Goal: Book appointment/travel/reservation

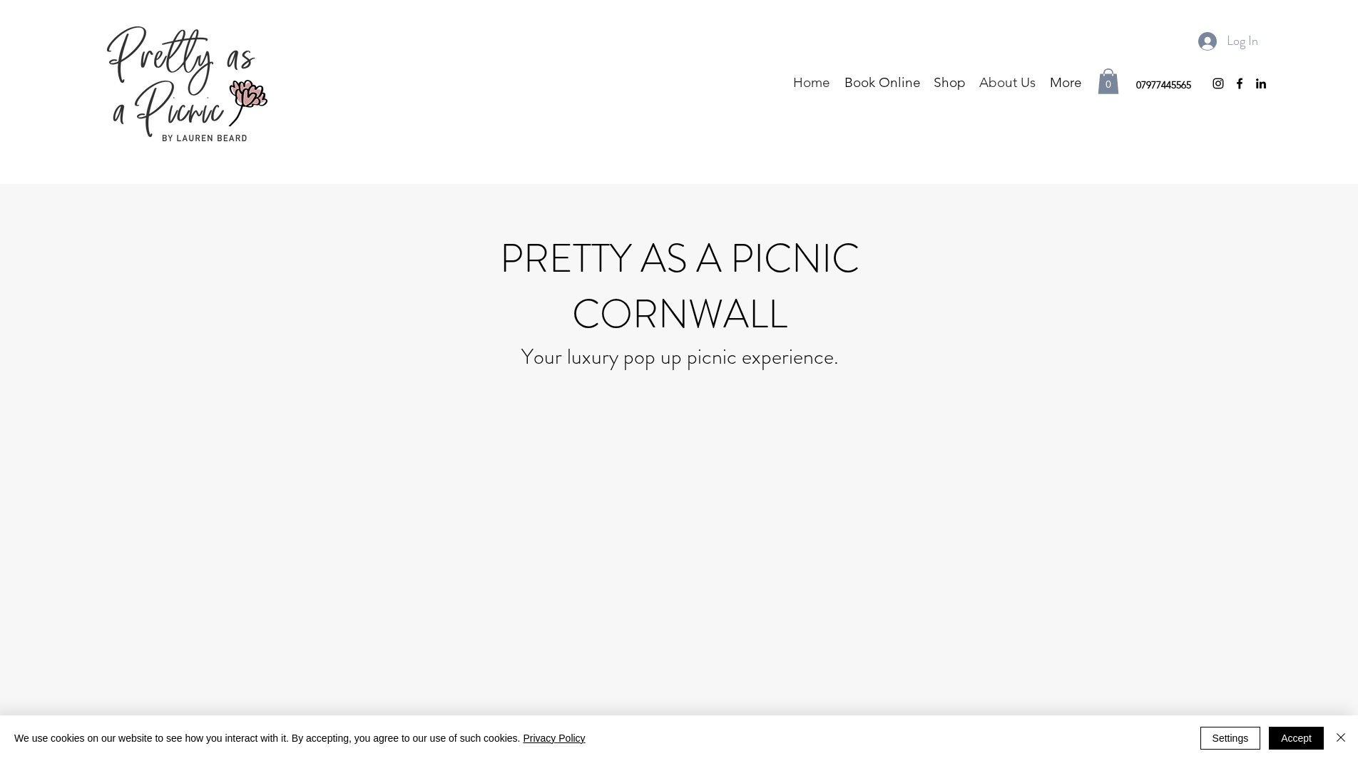
click at [1019, 85] on p "About Us" at bounding box center [1007, 82] width 71 height 21
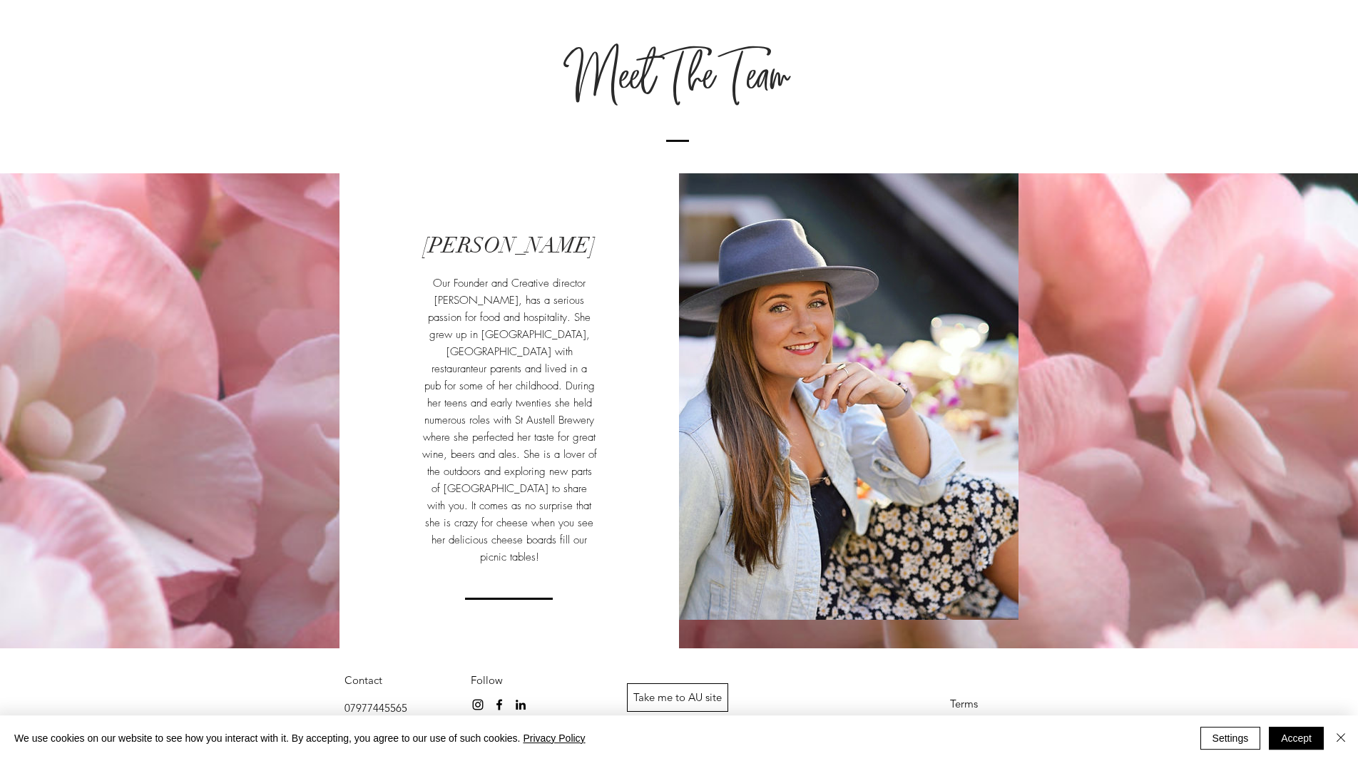
scroll to position [743, 0]
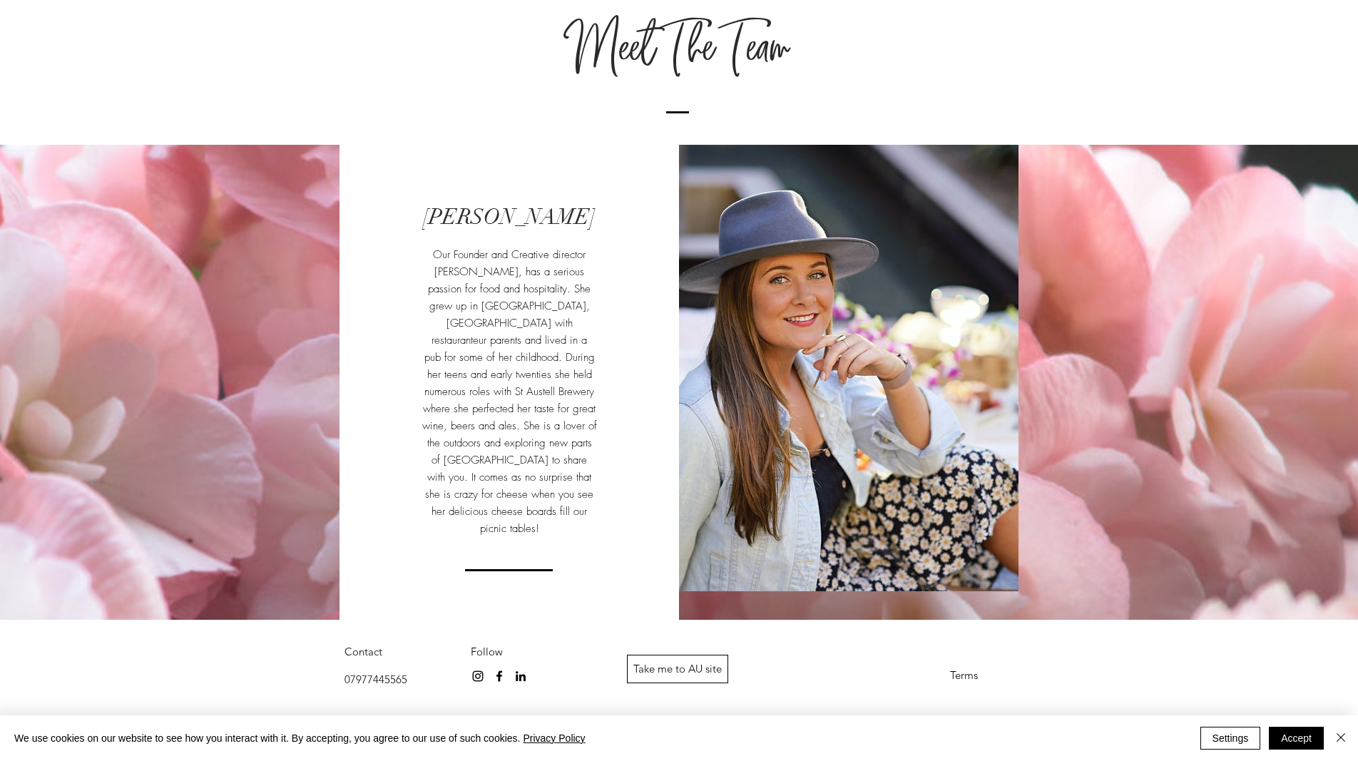
drag, startPoint x: 474, startPoint y: 646, endPoint x: 519, endPoint y: 661, distance: 47.4
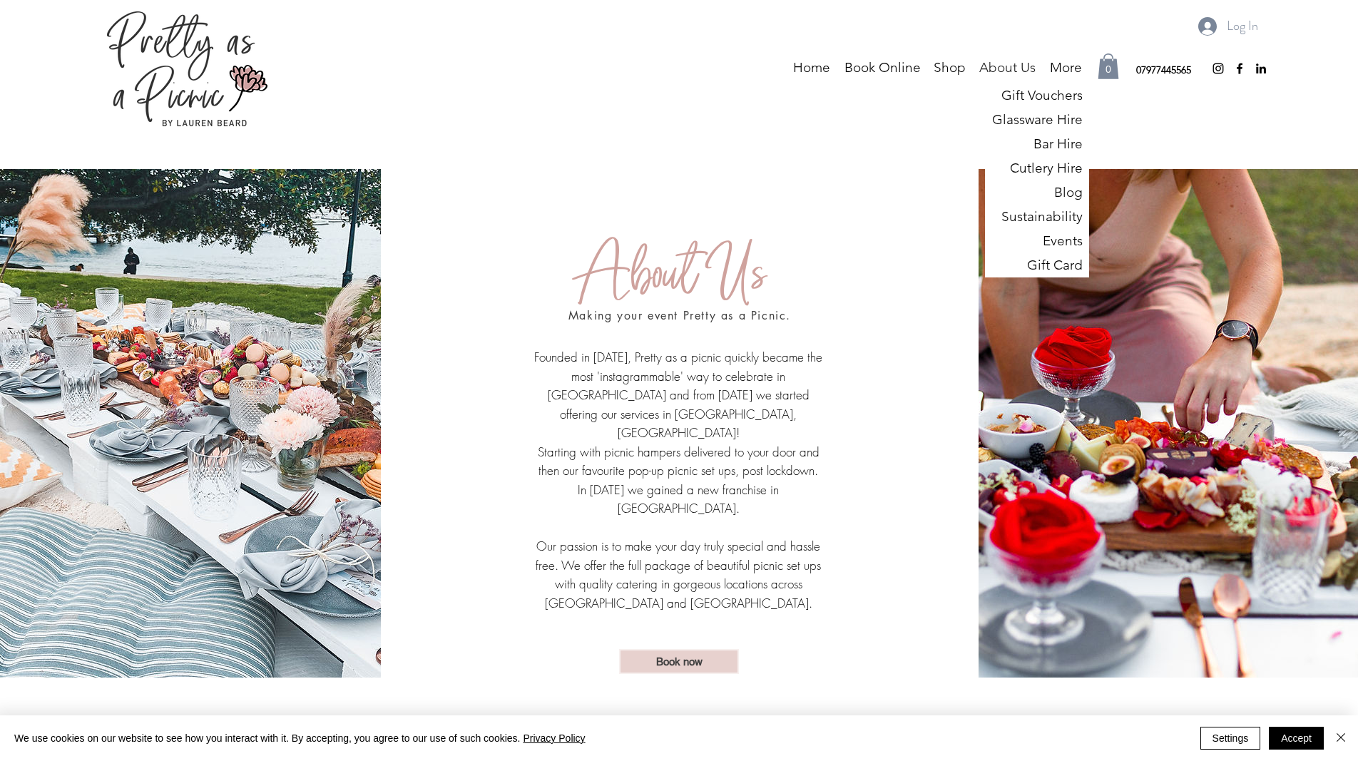
scroll to position [0, 0]
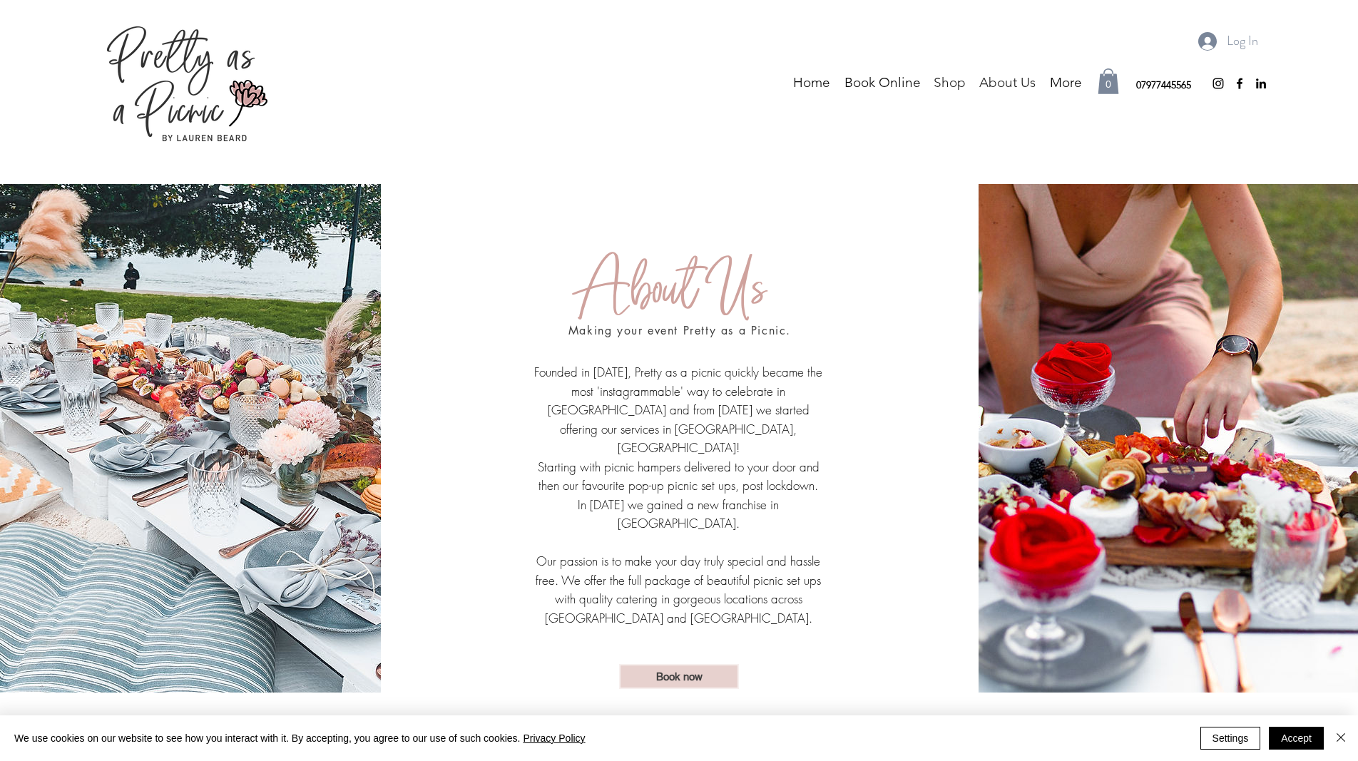
click at [946, 83] on p "Shop" at bounding box center [950, 82] width 46 height 21
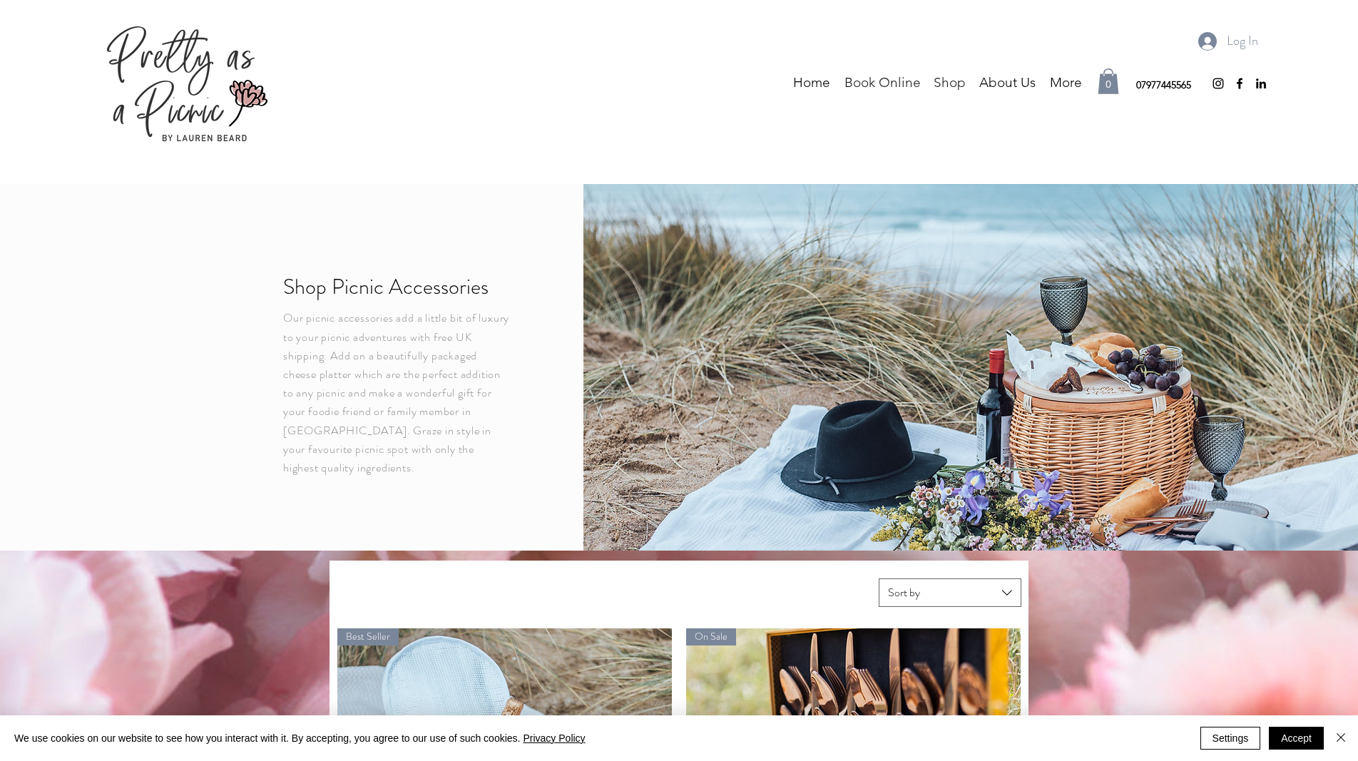
click at [870, 84] on p "Book Online" at bounding box center [882, 82] width 91 height 21
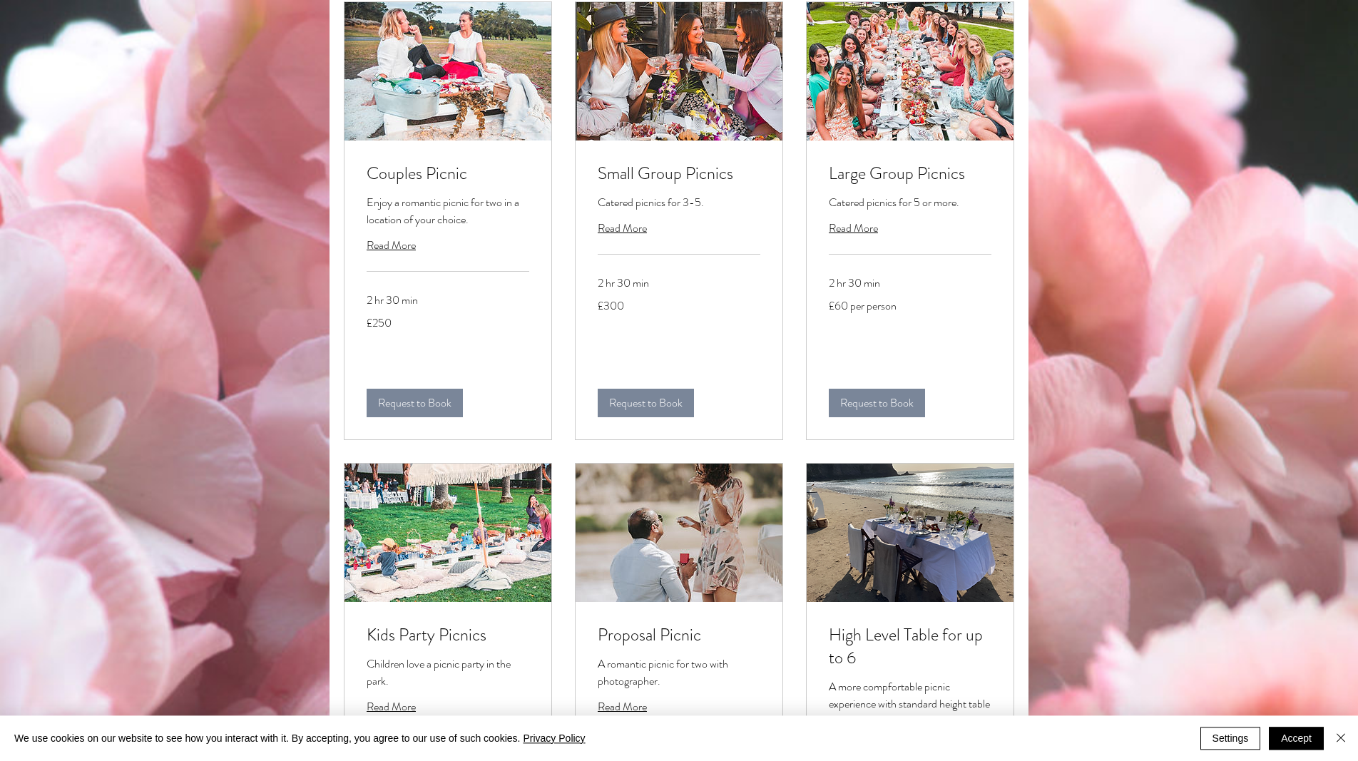
scroll to position [146, 0]
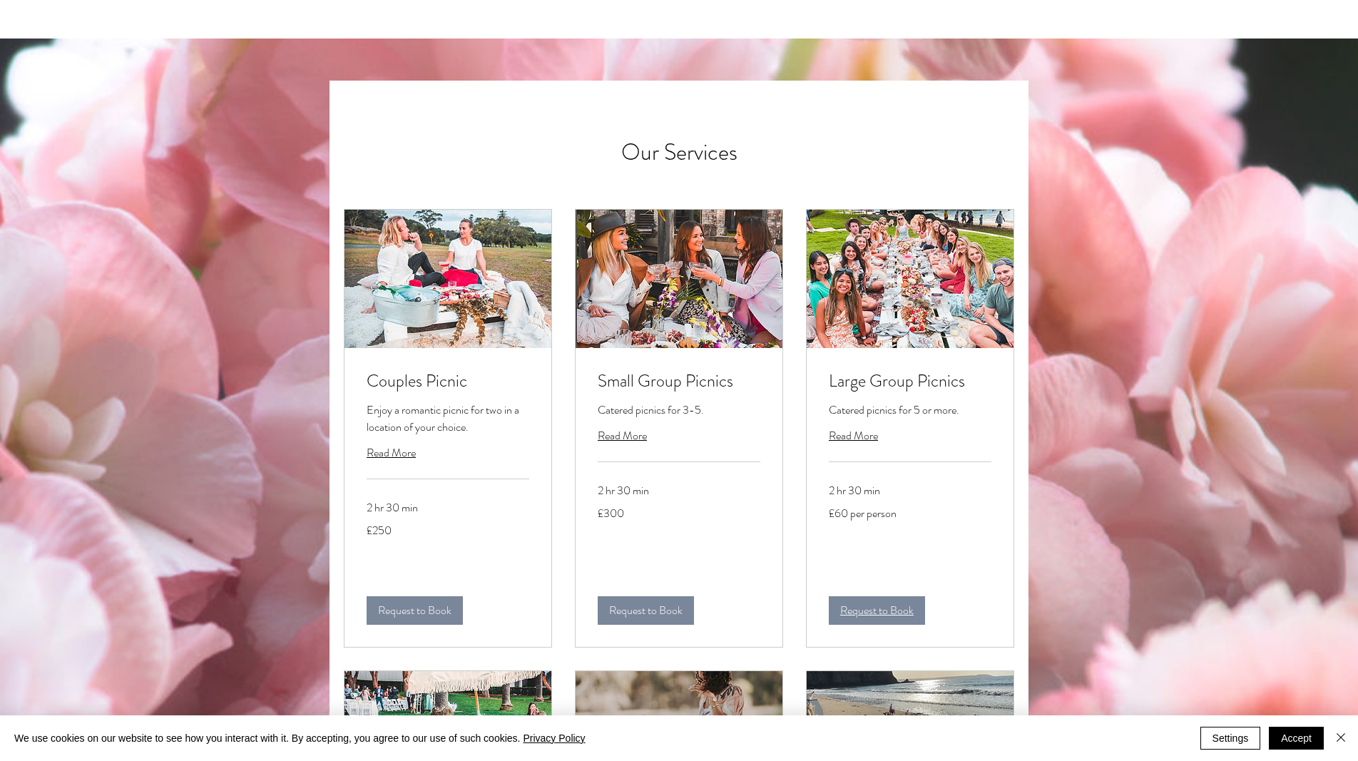
click at [881, 616] on span "Request to Book" at bounding box center [876, 610] width 73 height 11
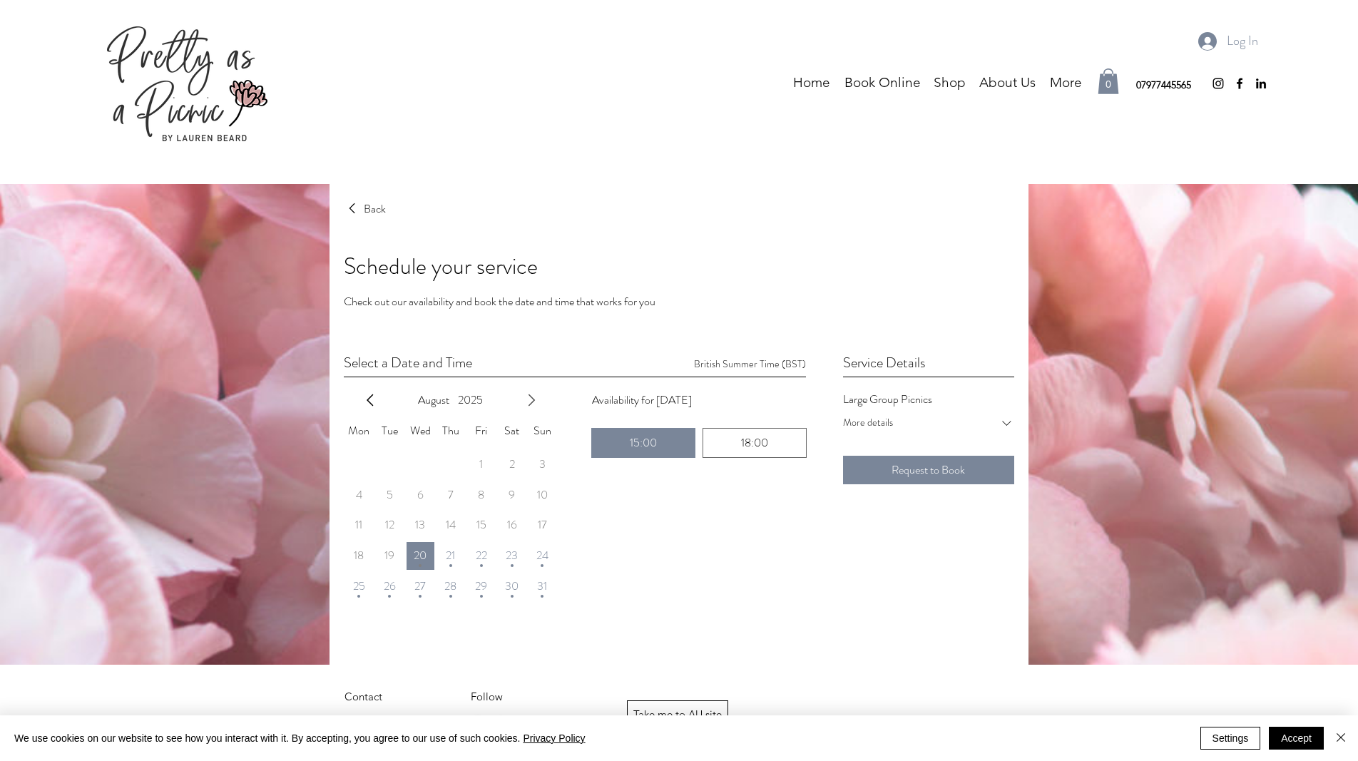
click at [534, 402] on icon "next month" at bounding box center [531, 400] width 17 height 17
click at [484, 501] on span "12" at bounding box center [481, 494] width 9 height 11
click at [792, 447] on div "12:00" at bounding box center [754, 442] width 91 height 17
radio input "false"
radio input "true"
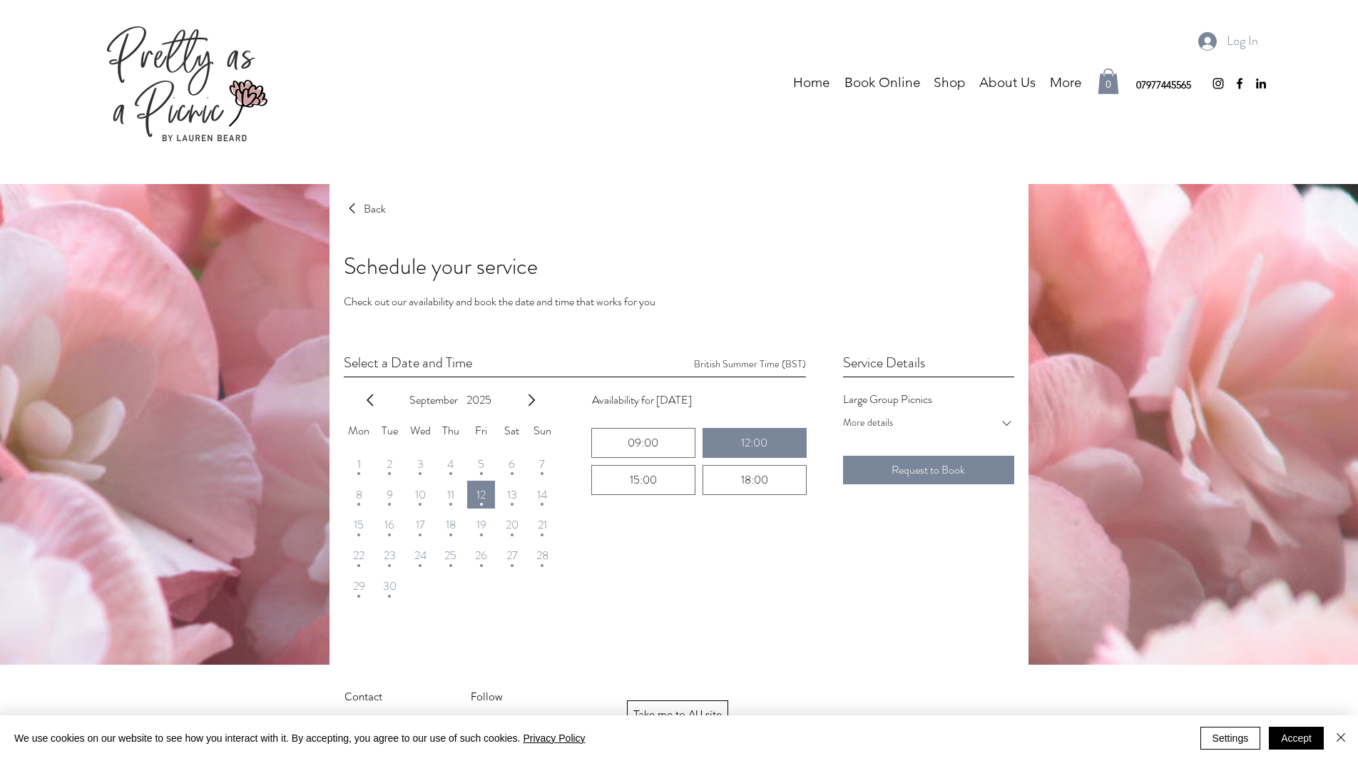
click at [1170, 444] on div "Back Schedule your service Catered picnics for 5 or more. Check out our availab…" at bounding box center [679, 424] width 1358 height 481
click at [359, 208] on icon "button" at bounding box center [352, 208] width 17 height 17
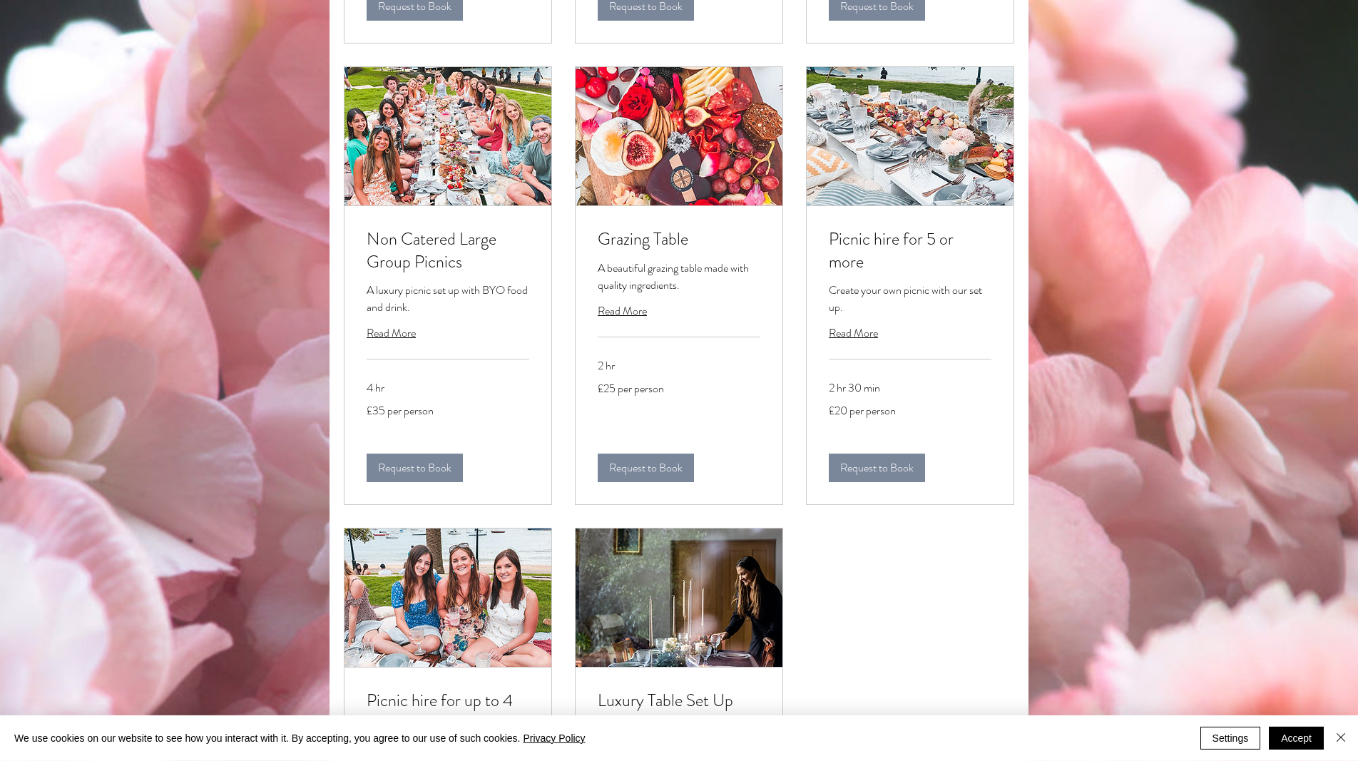
scroll to position [1164, 0]
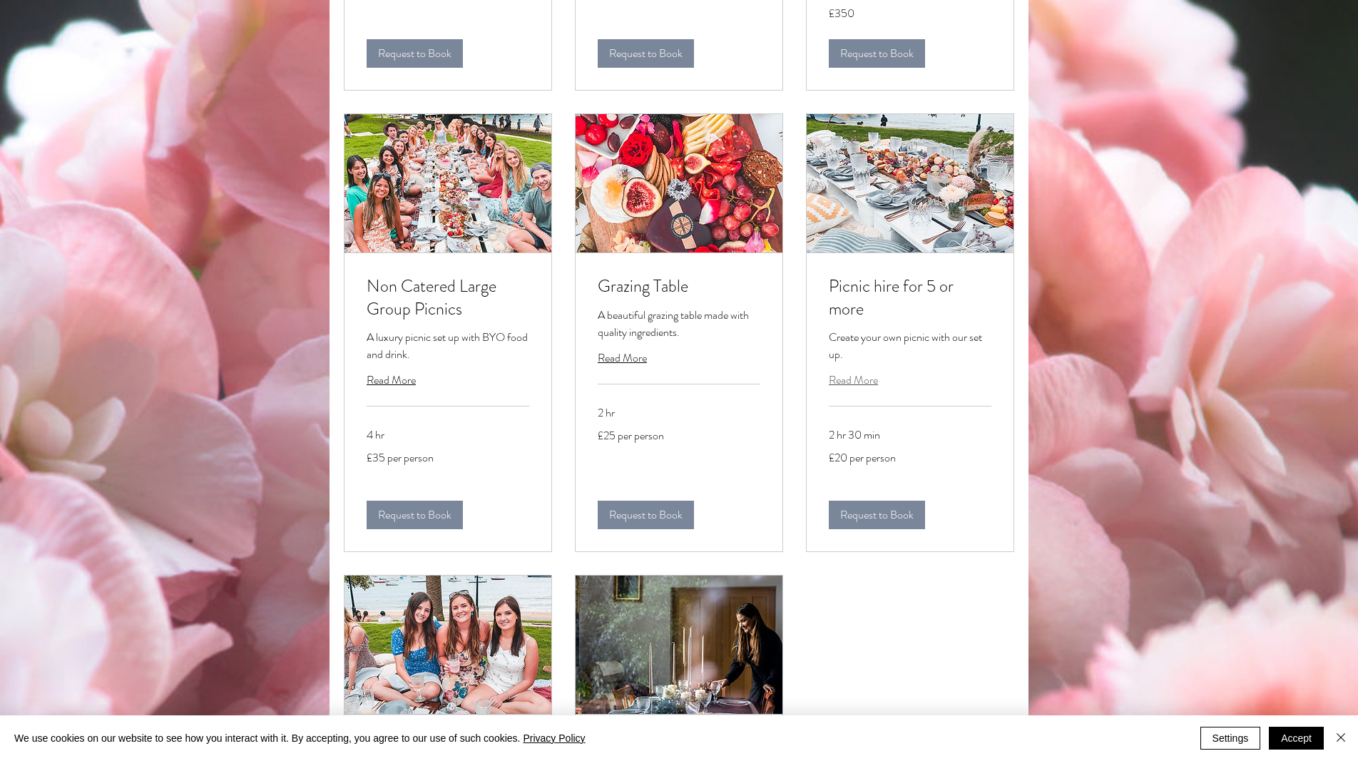
click at [869, 388] on span "Read More" at bounding box center [853, 380] width 49 height 16
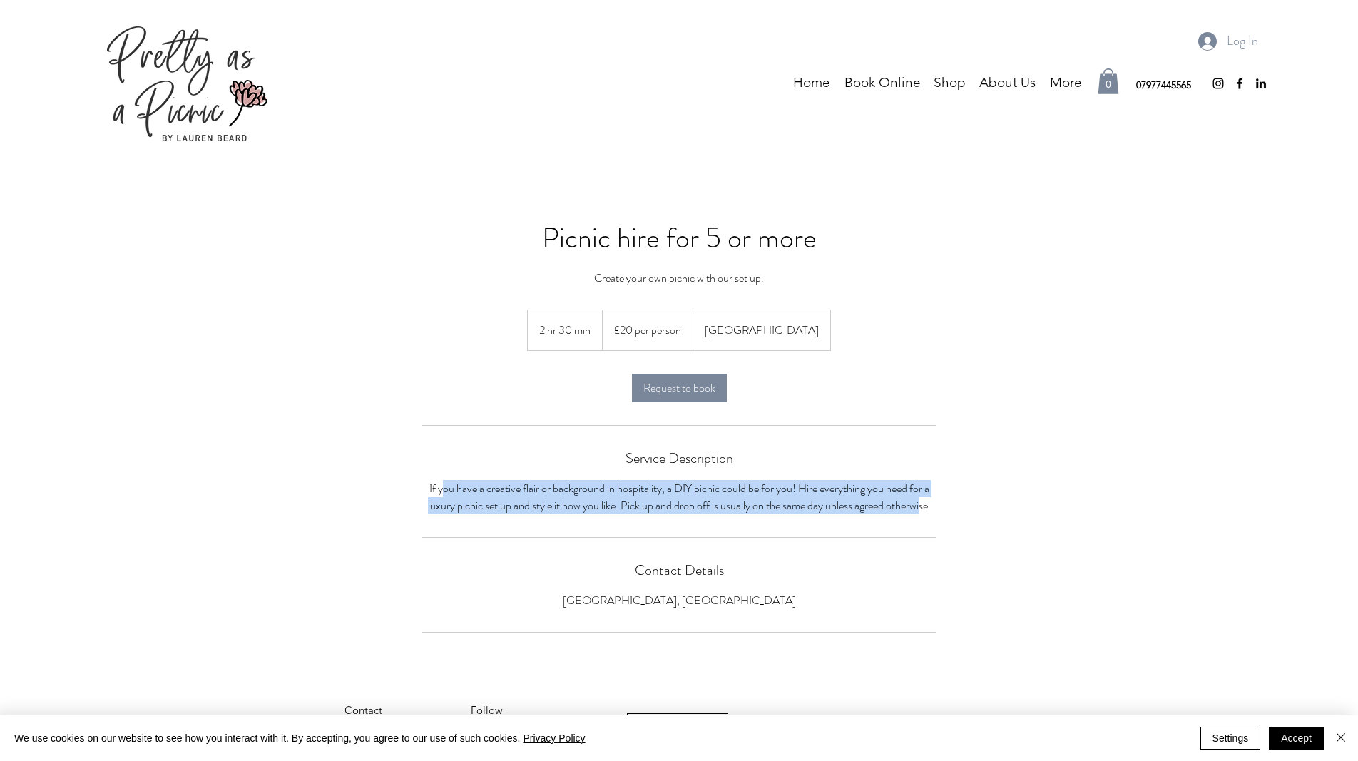
drag, startPoint x: 449, startPoint y: 491, endPoint x: 939, endPoint y: 514, distance: 489.9
click at [928, 514] on div "Picnic hire for 5 or more Create your own picnic with our set up. 2 hr 30 min 2…" at bounding box center [679, 436] width 514 height 437
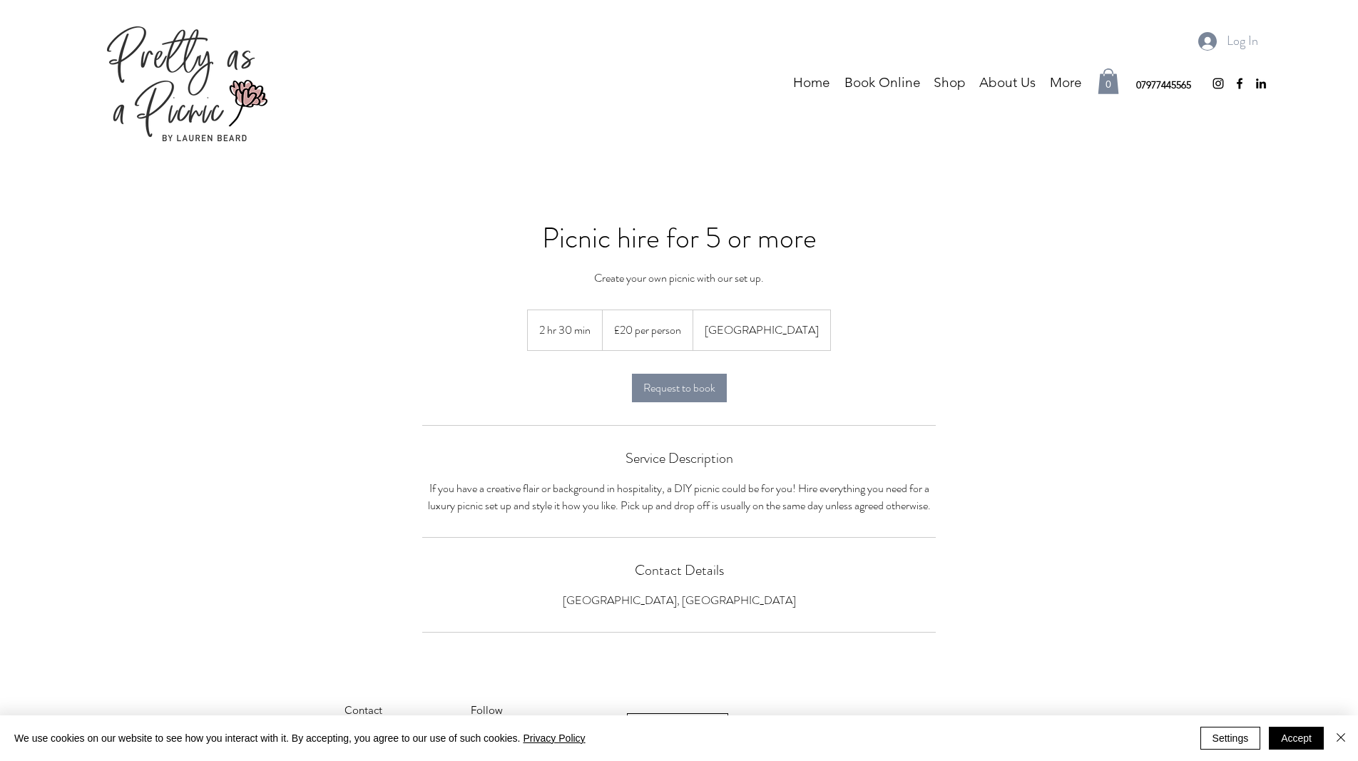
click at [942, 514] on section "Picnic hire for 5 or more Create your own picnic with our set up. 2 hr 30 min 2…" at bounding box center [679, 431] width 1358 height 494
click at [678, 332] on div "£20 per person" at bounding box center [647, 330] width 91 height 41
click at [770, 331] on span "[GEOGRAPHIC_DATA]" at bounding box center [762, 330] width 138 height 41
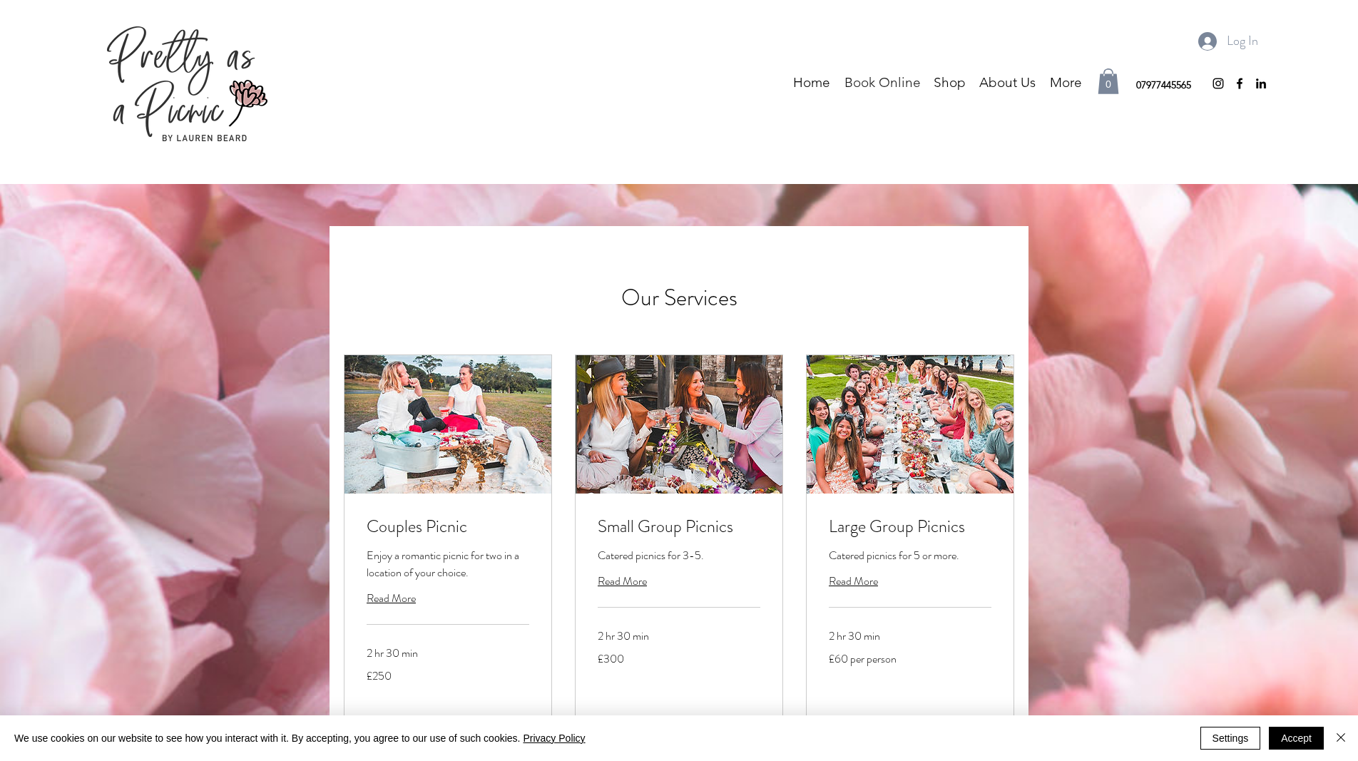
scroll to position [1164, 0]
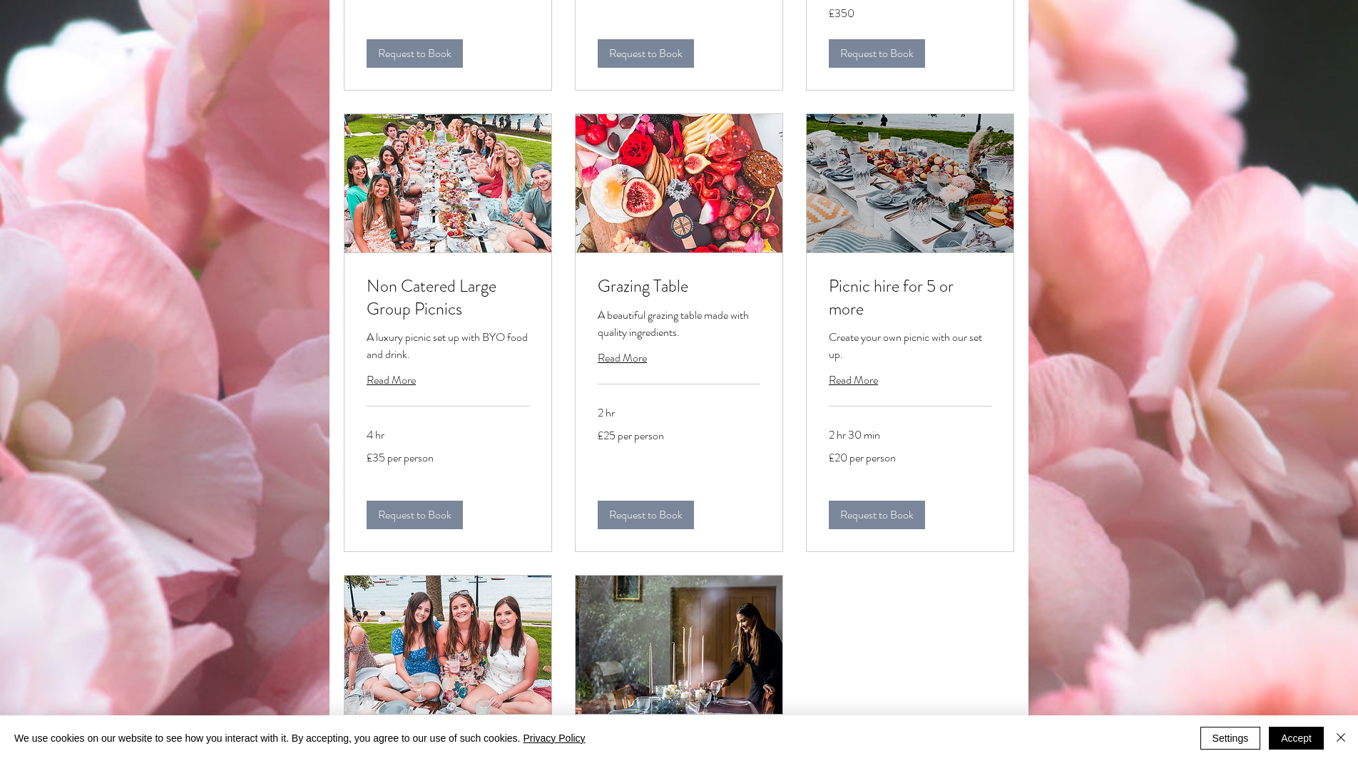
click at [932, 240] on img at bounding box center [910, 183] width 207 height 138
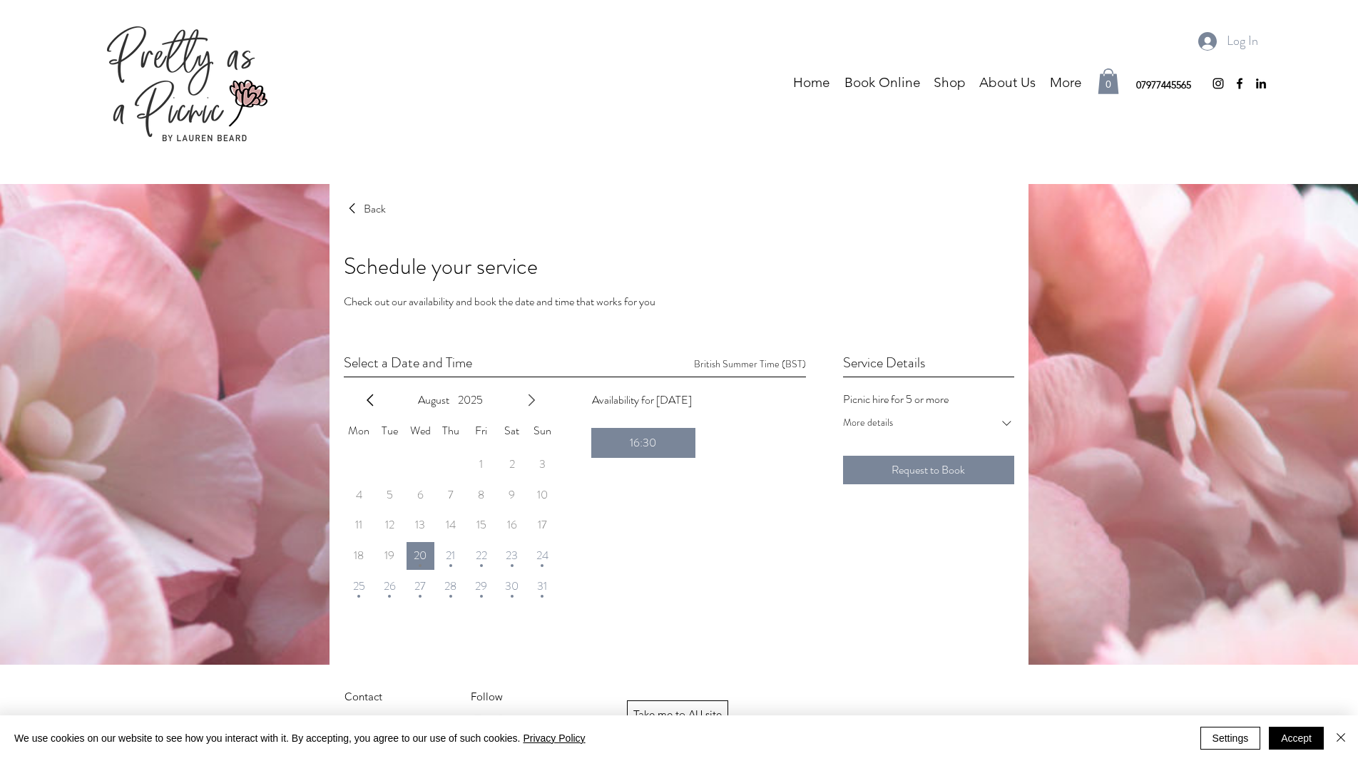
click at [536, 397] on icon "next month" at bounding box center [531, 400] width 17 height 17
click at [482, 495] on span "12" at bounding box center [481, 494] width 9 height 11
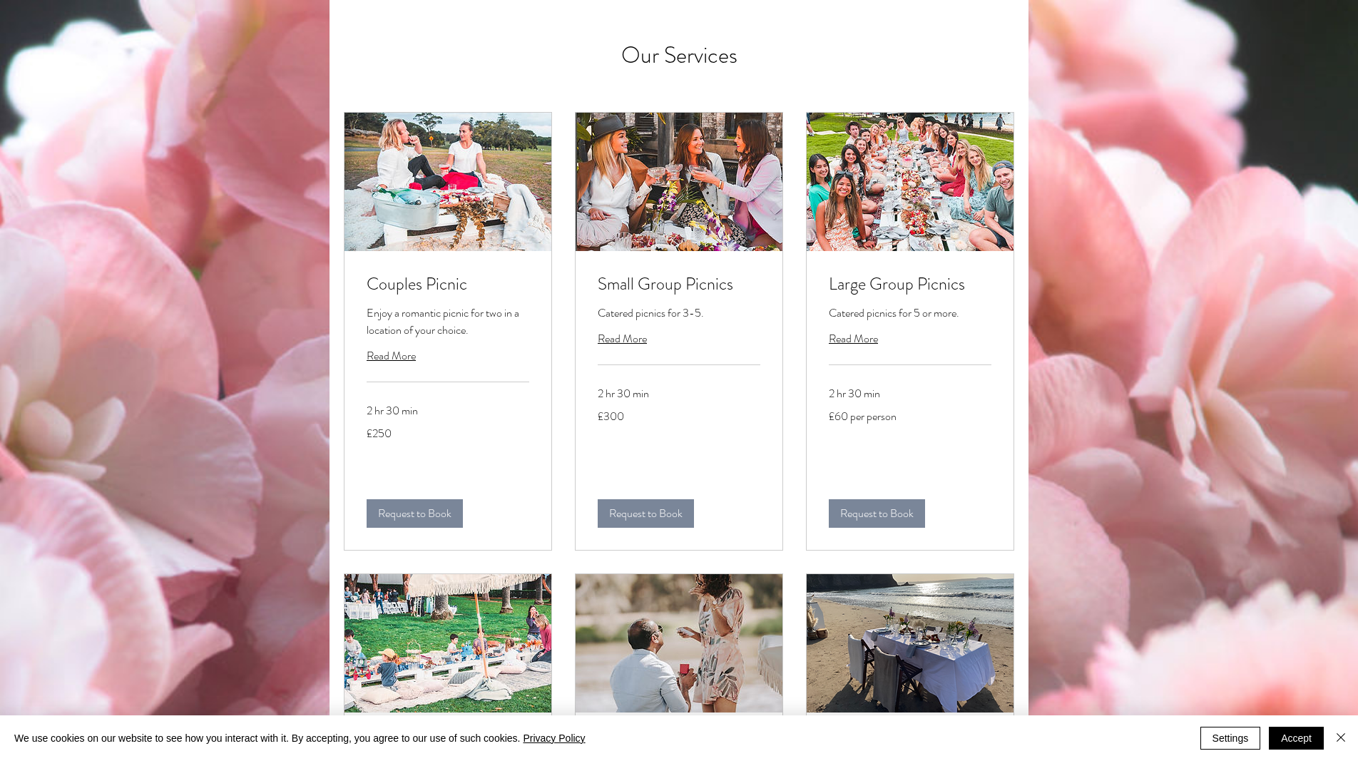
scroll to position [97, 0]
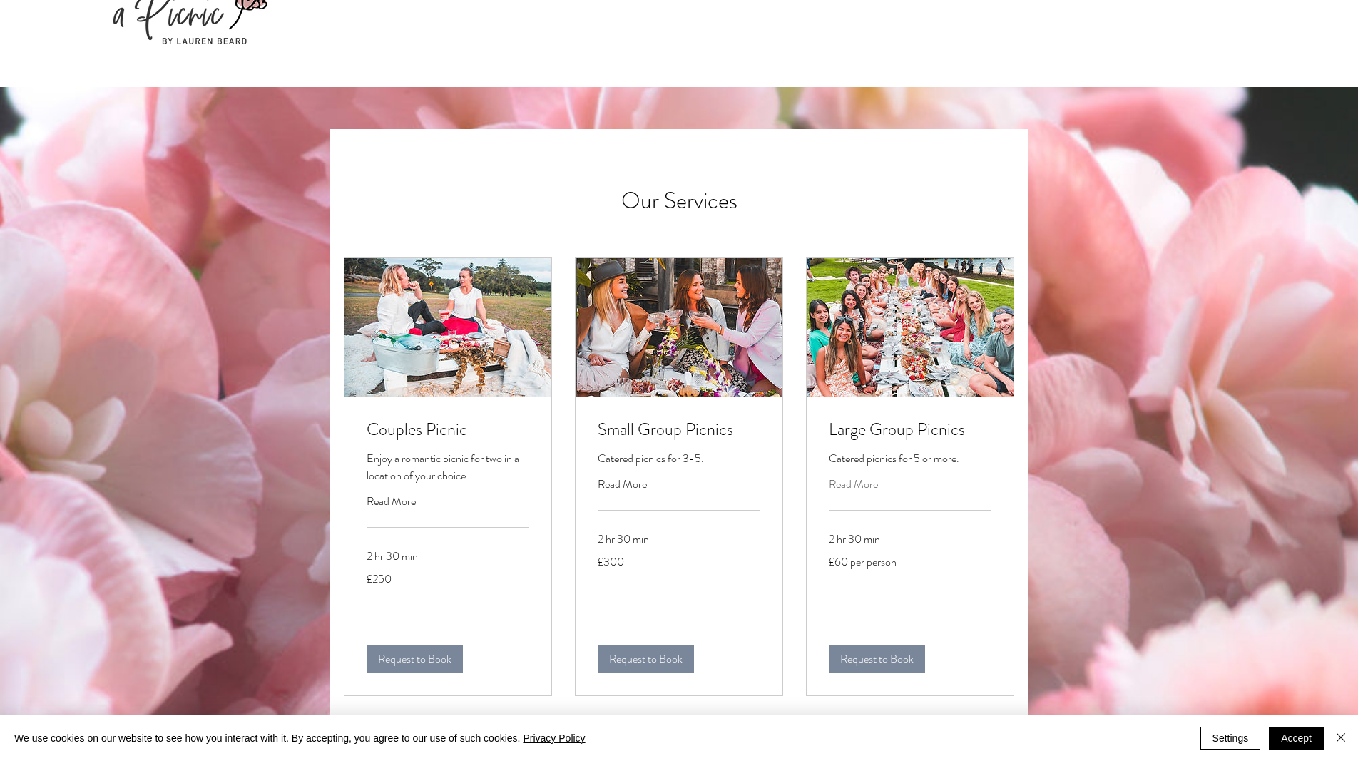
click at [862, 482] on span "Read More" at bounding box center [853, 484] width 49 height 16
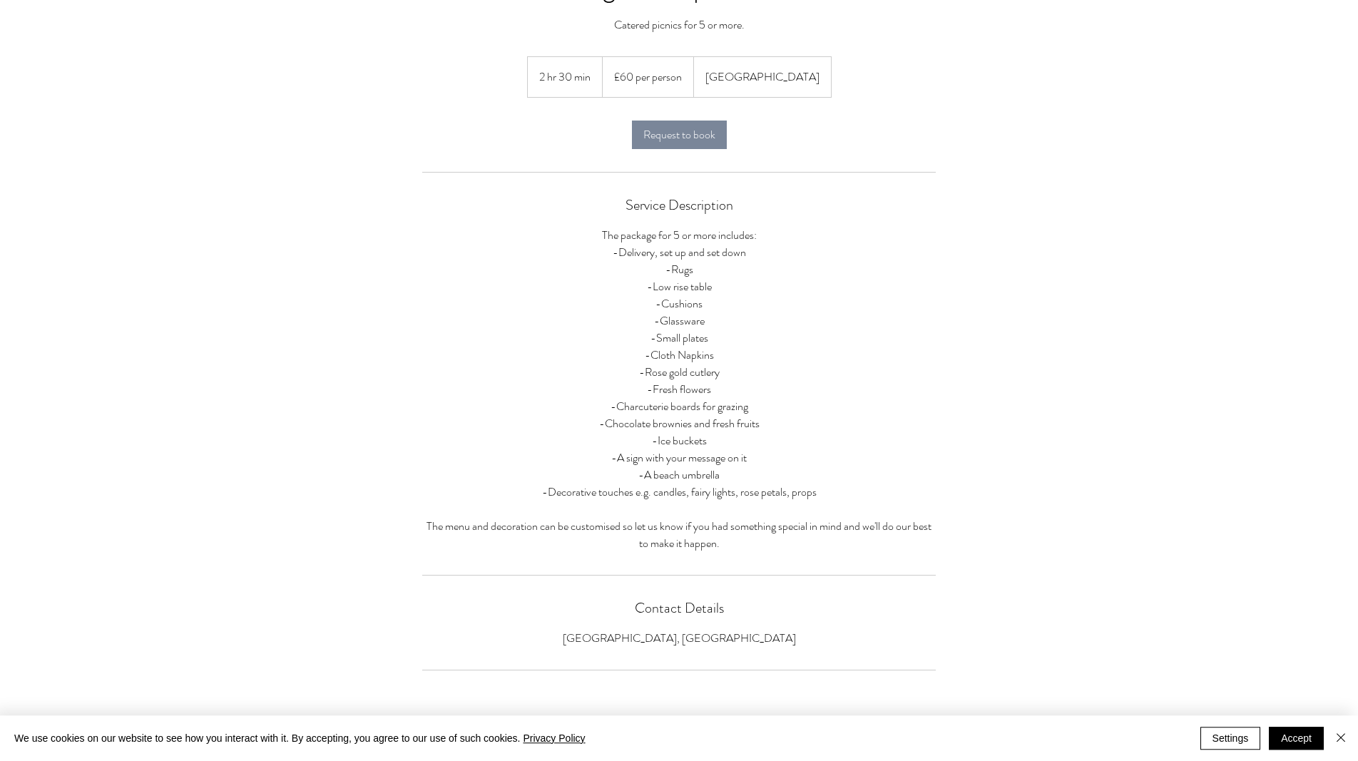
scroll to position [378, 0]
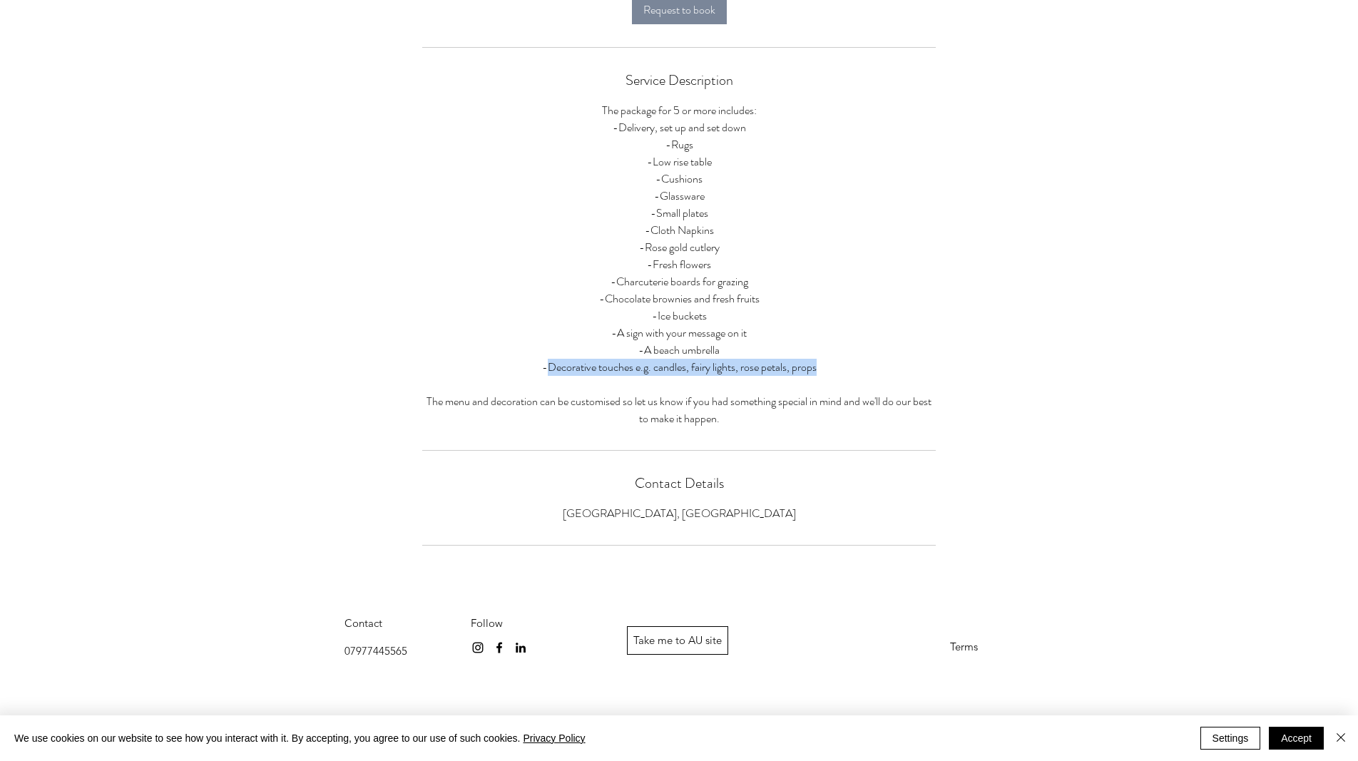
drag, startPoint x: 549, startPoint y: 372, endPoint x: 831, endPoint y: 377, distance: 281.8
click at [828, 375] on p "The package for 5 or more includes: -Delivery, set up and set down -Rugs -Low r…" at bounding box center [679, 264] width 514 height 325
click at [839, 380] on p "The package for 5 or more includes: -Delivery, set up and set down -Rugs -Low r…" at bounding box center [679, 264] width 514 height 325
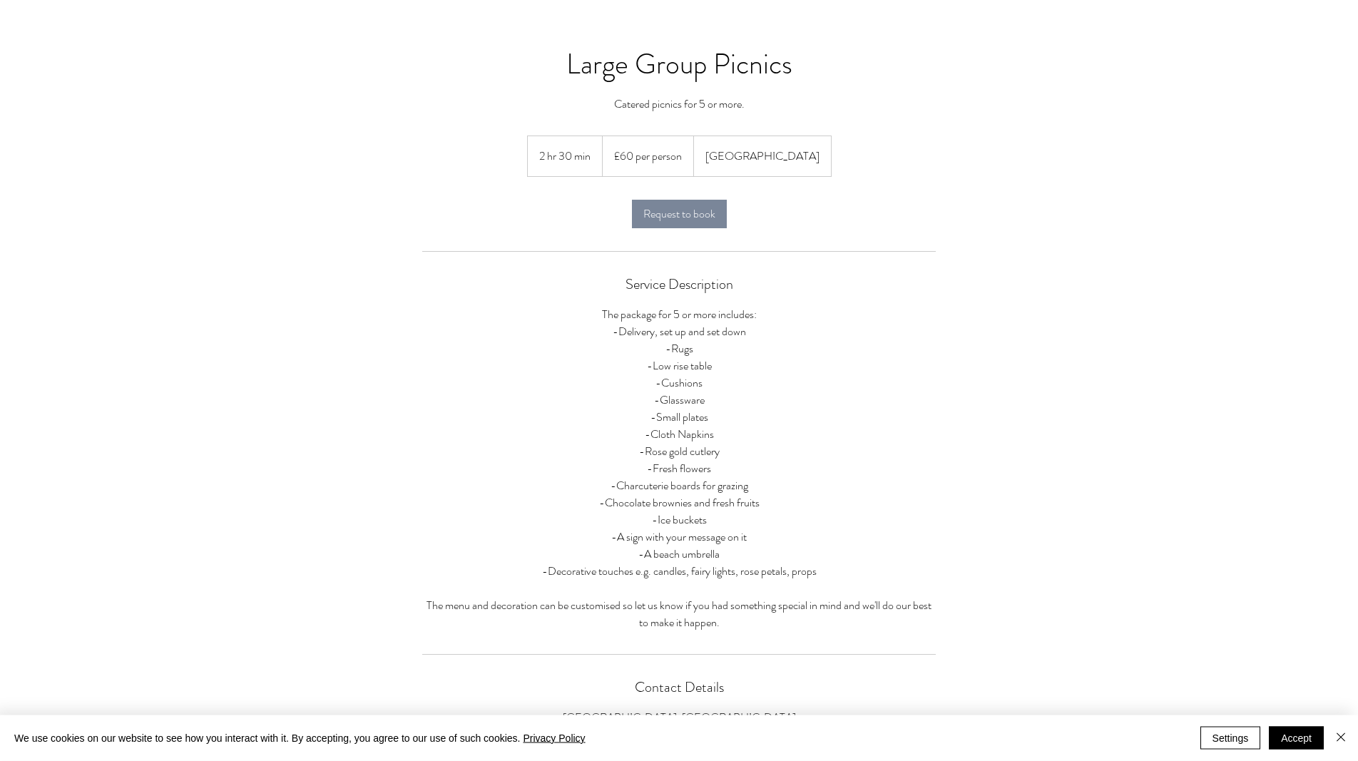
scroll to position [87, 0]
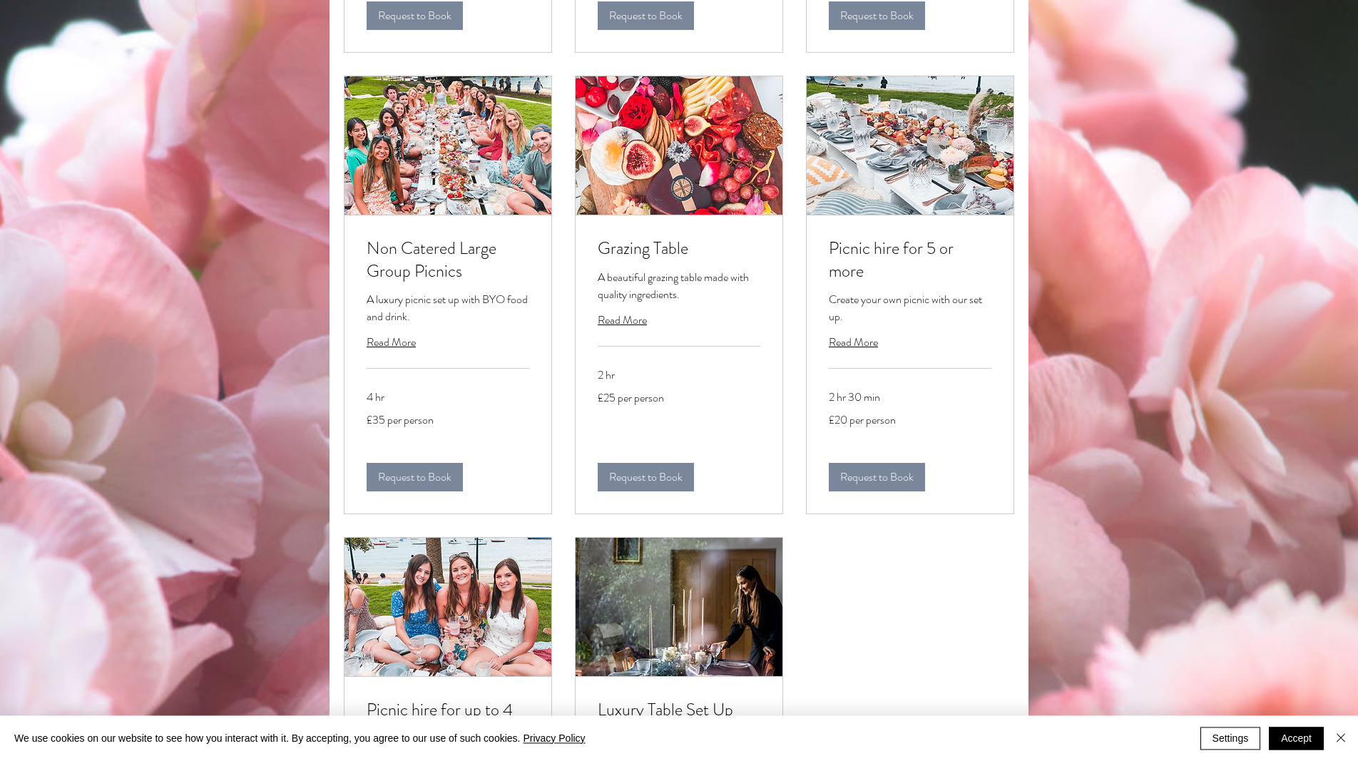
scroll to position [1261, 0]
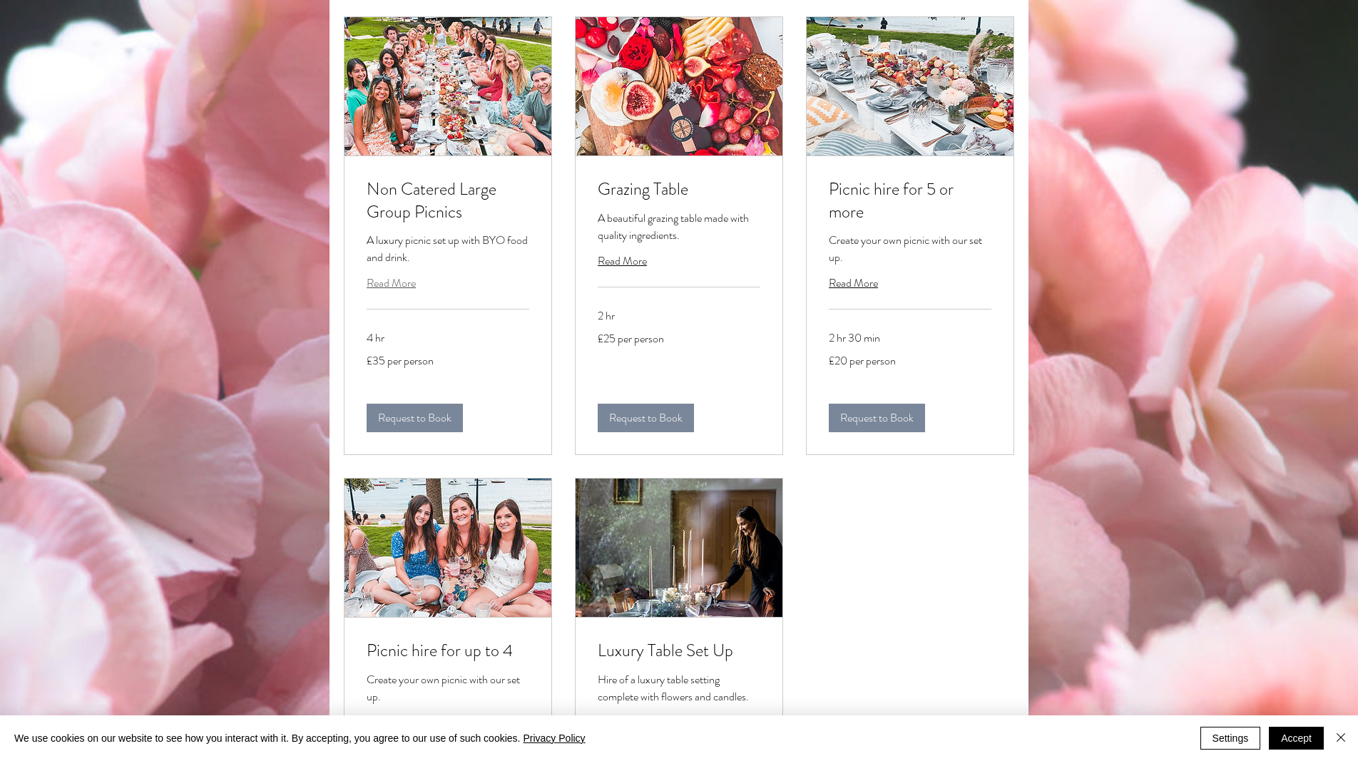
click at [400, 291] on span "Read More" at bounding box center [391, 283] width 49 height 16
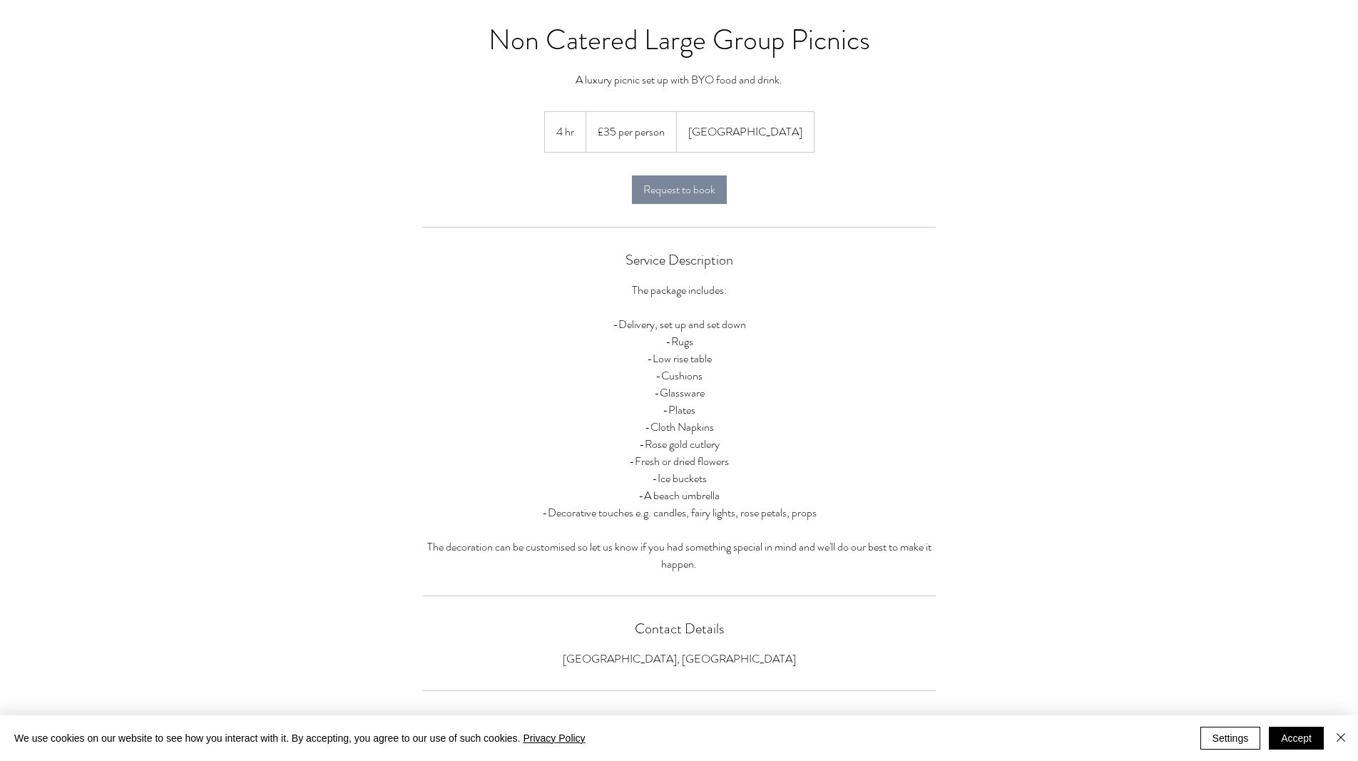
scroll to position [53, 0]
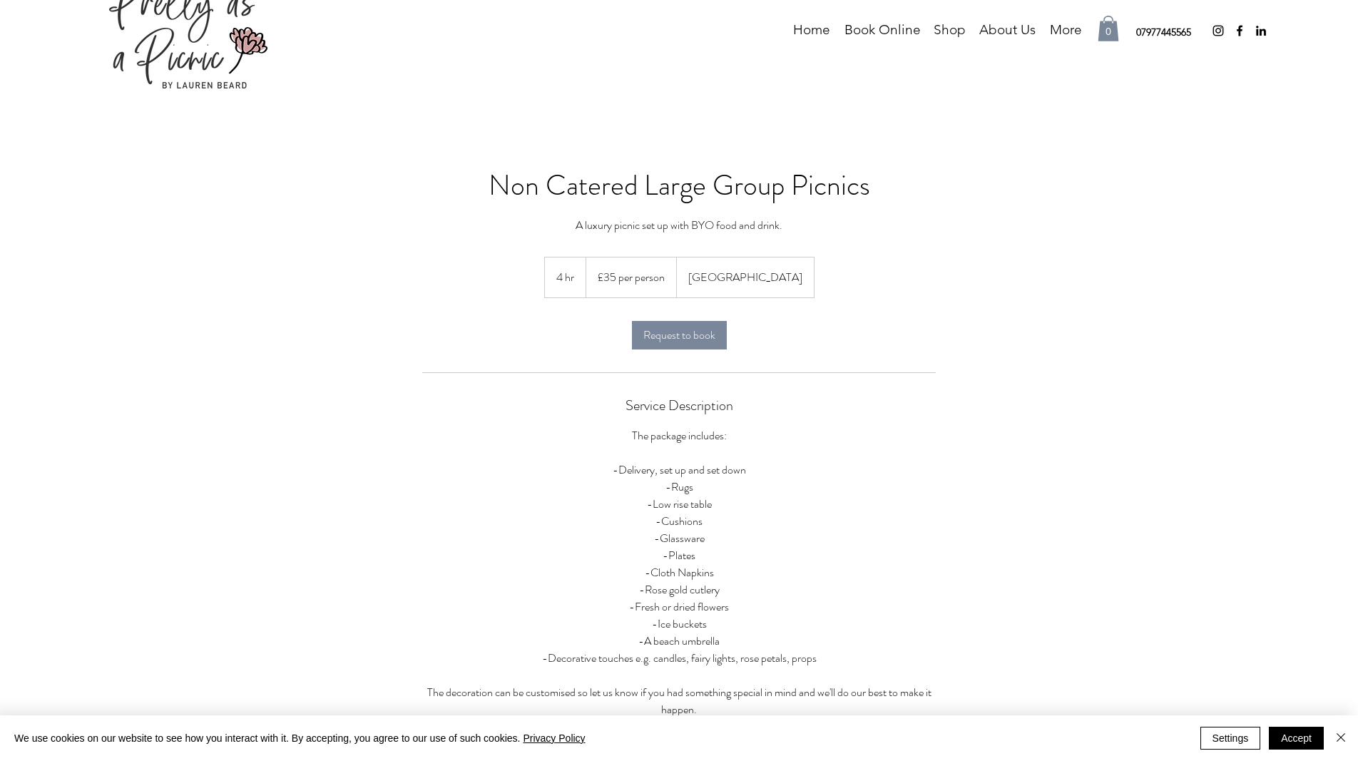
click at [663, 278] on div "£35 per person" at bounding box center [631, 277] width 91 height 41
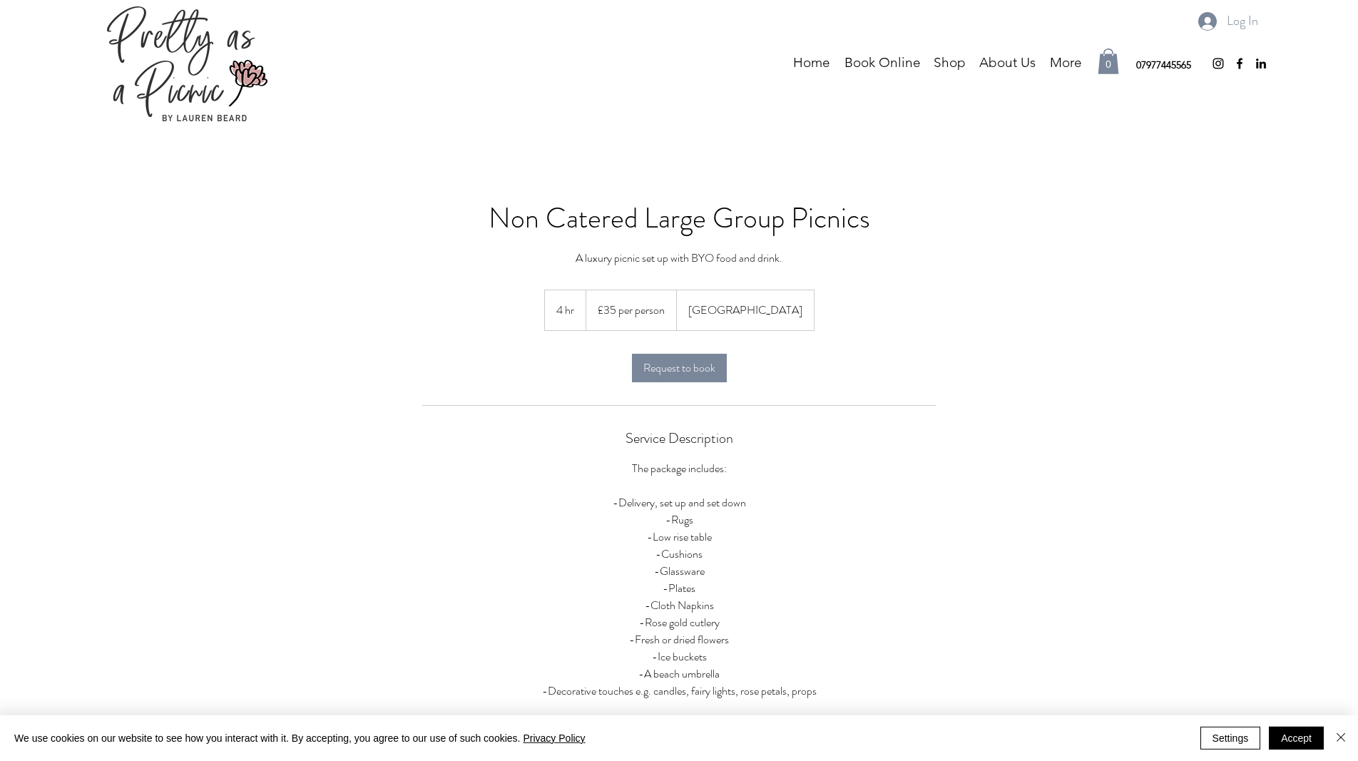
scroll to position [0, 0]
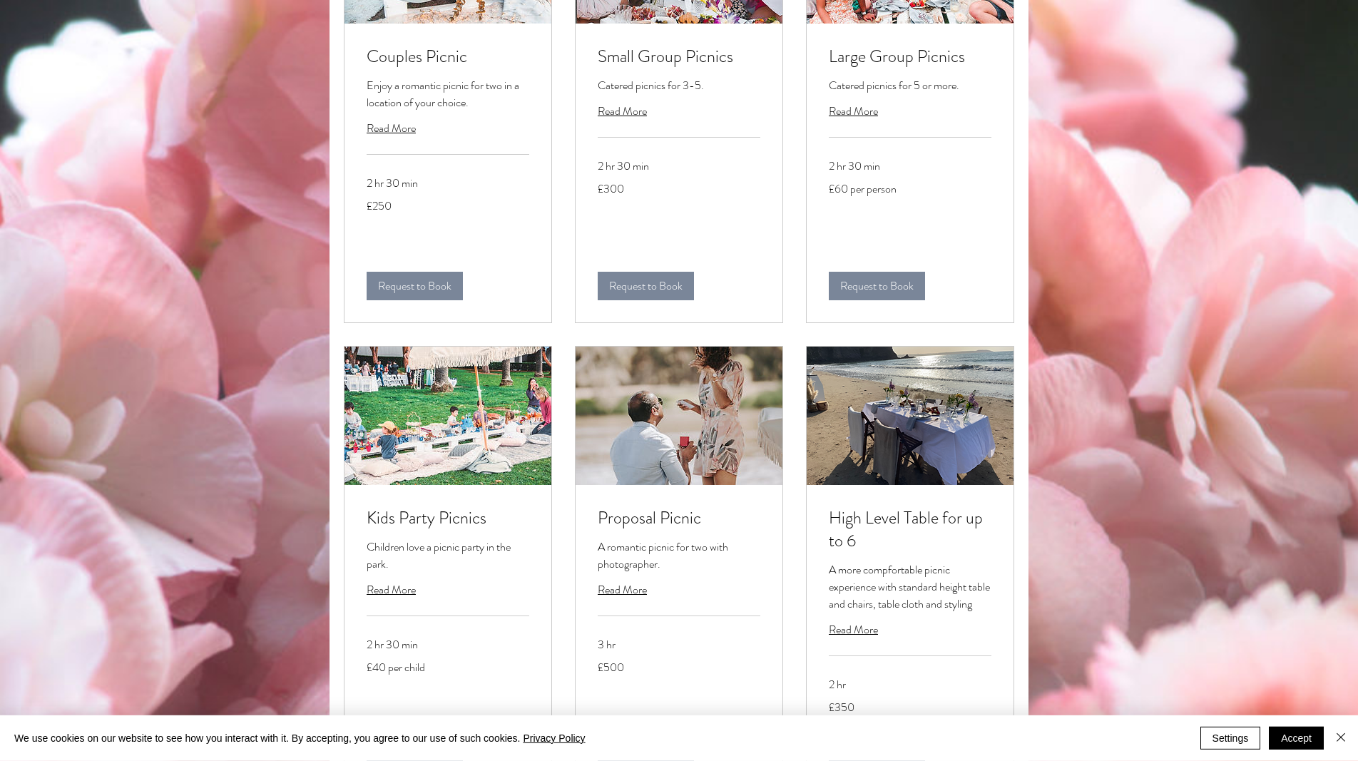
scroll to position [534, 0]
